Goal: Use online tool/utility

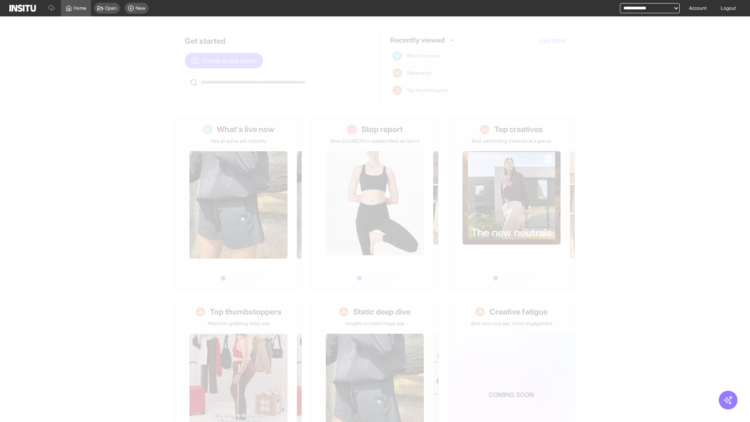
click at [226, 61] on span "Create a new report" at bounding box center [229, 60] width 55 height 9
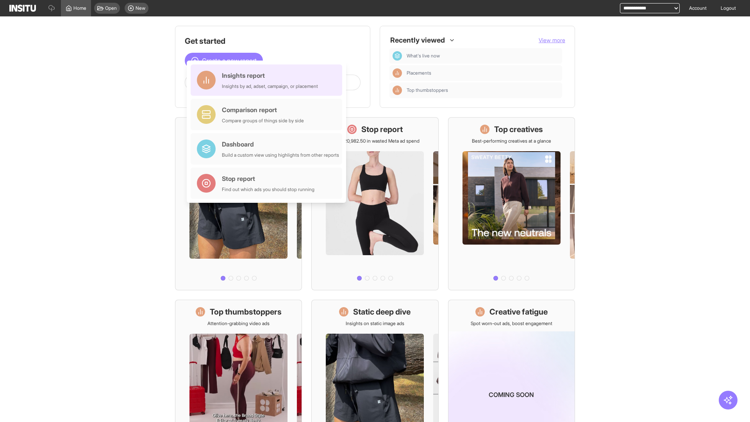
click at [268, 80] on div "Insights report Insights by ad, adset, campaign, or placement" at bounding box center [270, 80] width 96 height 19
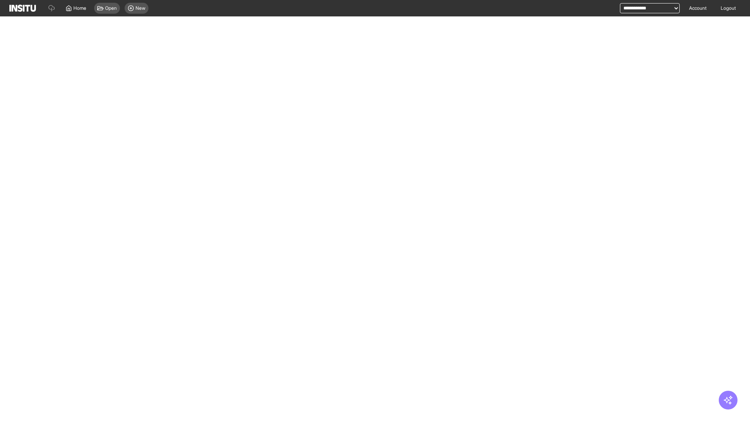
select select "**"
